Goal: Transaction & Acquisition: Purchase product/service

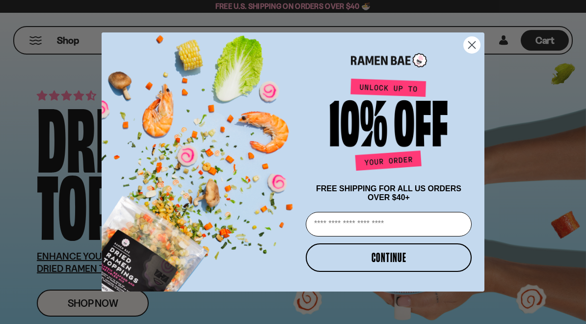
click at [467, 47] on circle "Close dialog" at bounding box center [472, 45] width 16 height 16
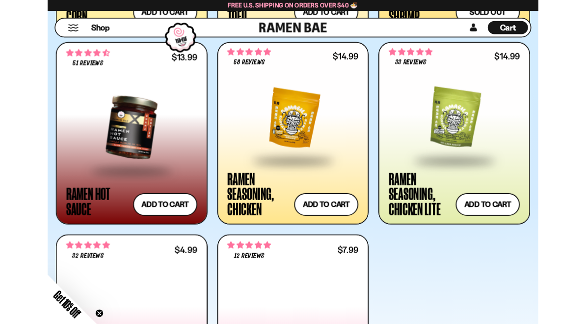
scroll to position [1742, 0]
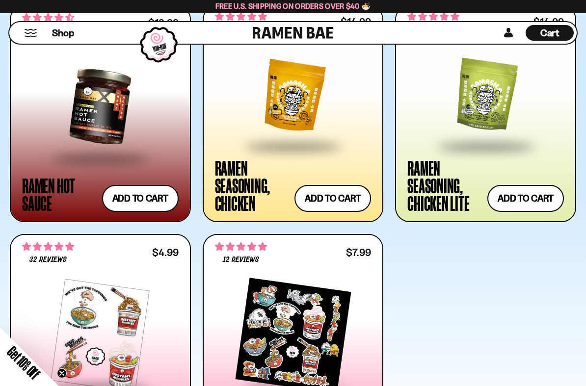
click at [317, 277] on div at bounding box center [293, 334] width 157 height 132
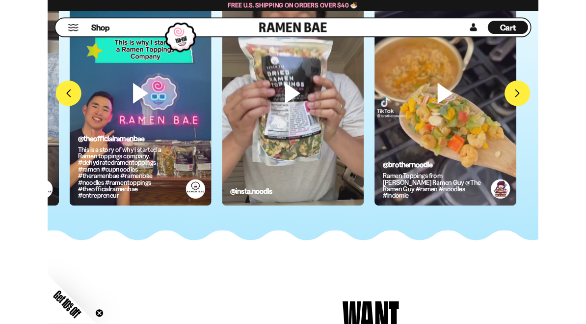
scroll to position [2353, 0]
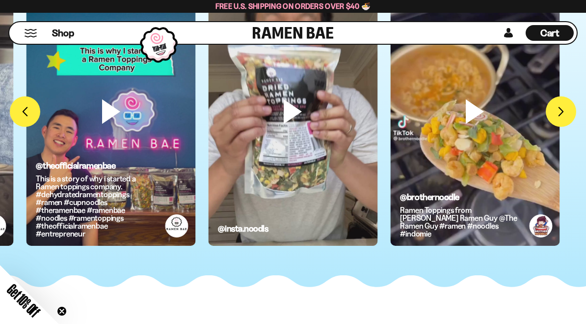
click at [471, 121] on video at bounding box center [474, 127] width 169 height 301
click at [472, 113] on video at bounding box center [474, 127] width 169 height 301
click at [430, 185] on div "@brothernoodle Ramen Toppings from Ramen Bae@The Ramen Guy @The Ramen Guy #rame…" at bounding box center [460, 204] width 121 height 65
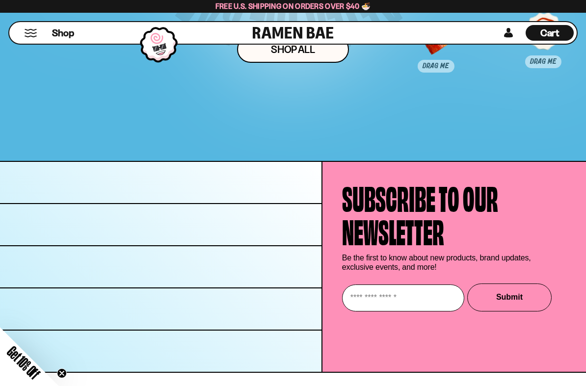
scroll to position [4559, 0]
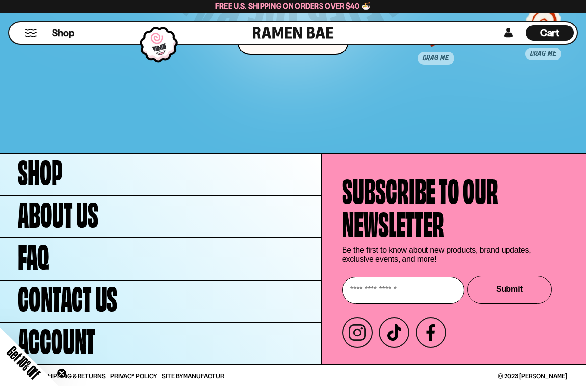
click at [93, 208] on span "About Us" at bounding box center [58, 211] width 81 height 33
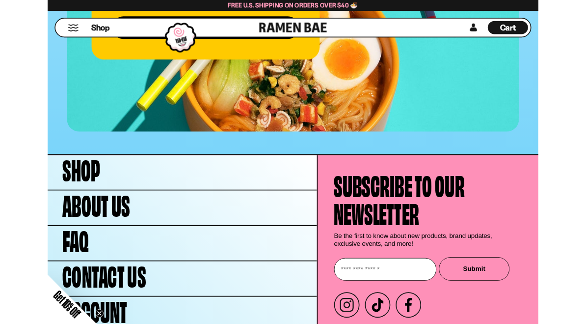
scroll to position [3949, 0]
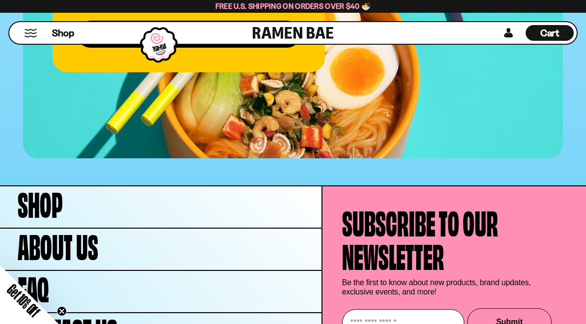
click at [64, 186] on link "Shop" at bounding box center [161, 206] width 322 height 41
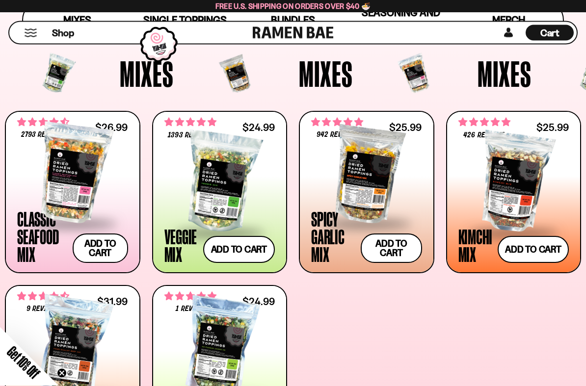
scroll to position [294, 0]
click at [224, 189] on div at bounding box center [219, 183] width 111 height 98
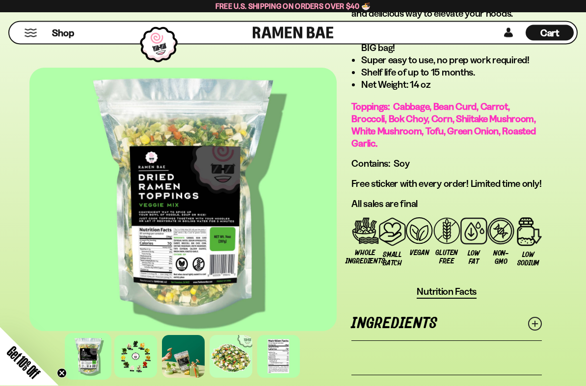
scroll to position [829, 0]
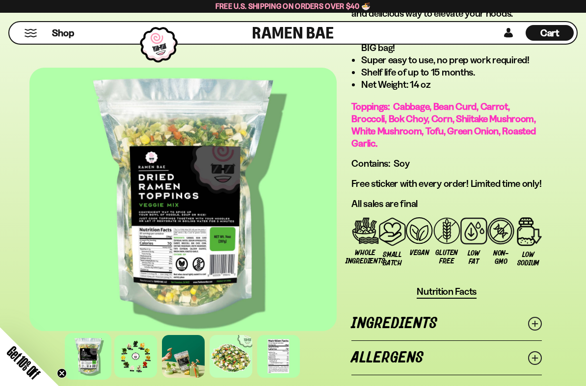
click at [131, 323] on div at bounding box center [135, 356] width 43 height 43
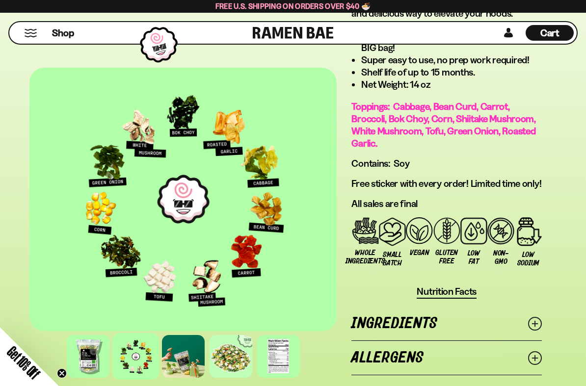
click at [181, 323] on div at bounding box center [183, 356] width 43 height 43
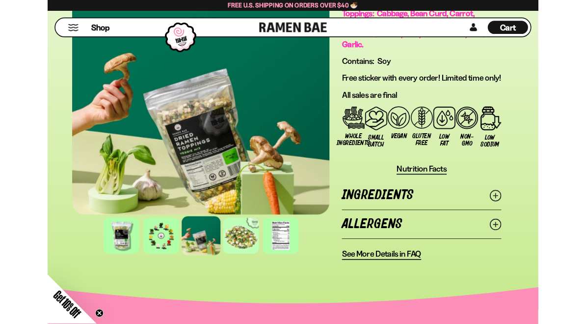
scroll to position [918, 0]
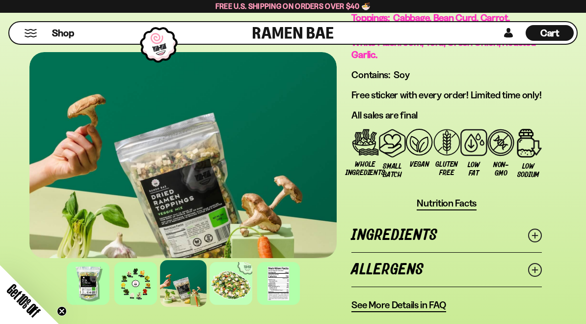
click at [238, 297] on div at bounding box center [231, 283] width 43 height 43
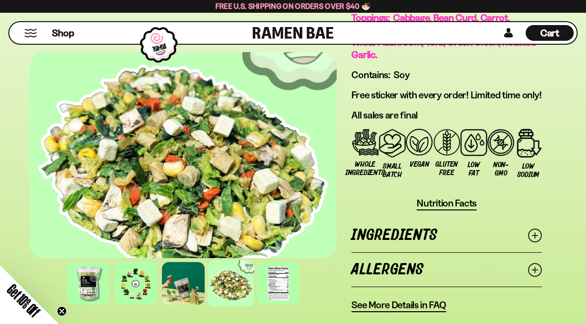
click at [278, 297] on div at bounding box center [278, 283] width 43 height 43
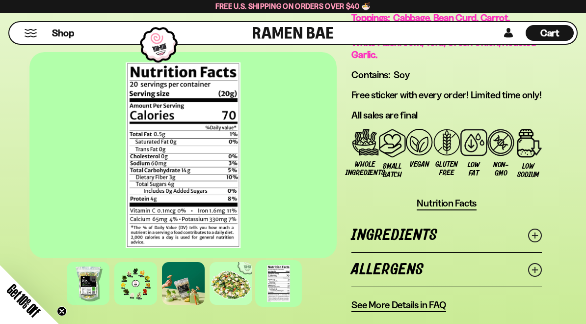
click at [539, 242] on icon at bounding box center [535, 235] width 14 height 14
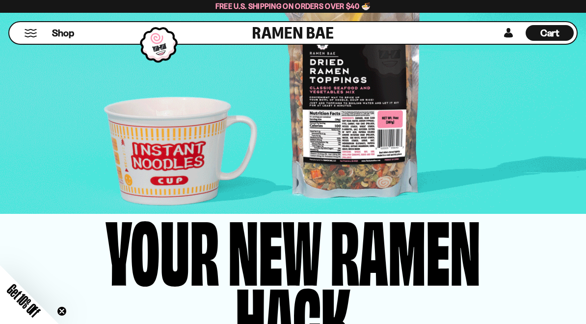
scroll to position [2273, 0]
